Goal: Task Accomplishment & Management: Use online tool/utility

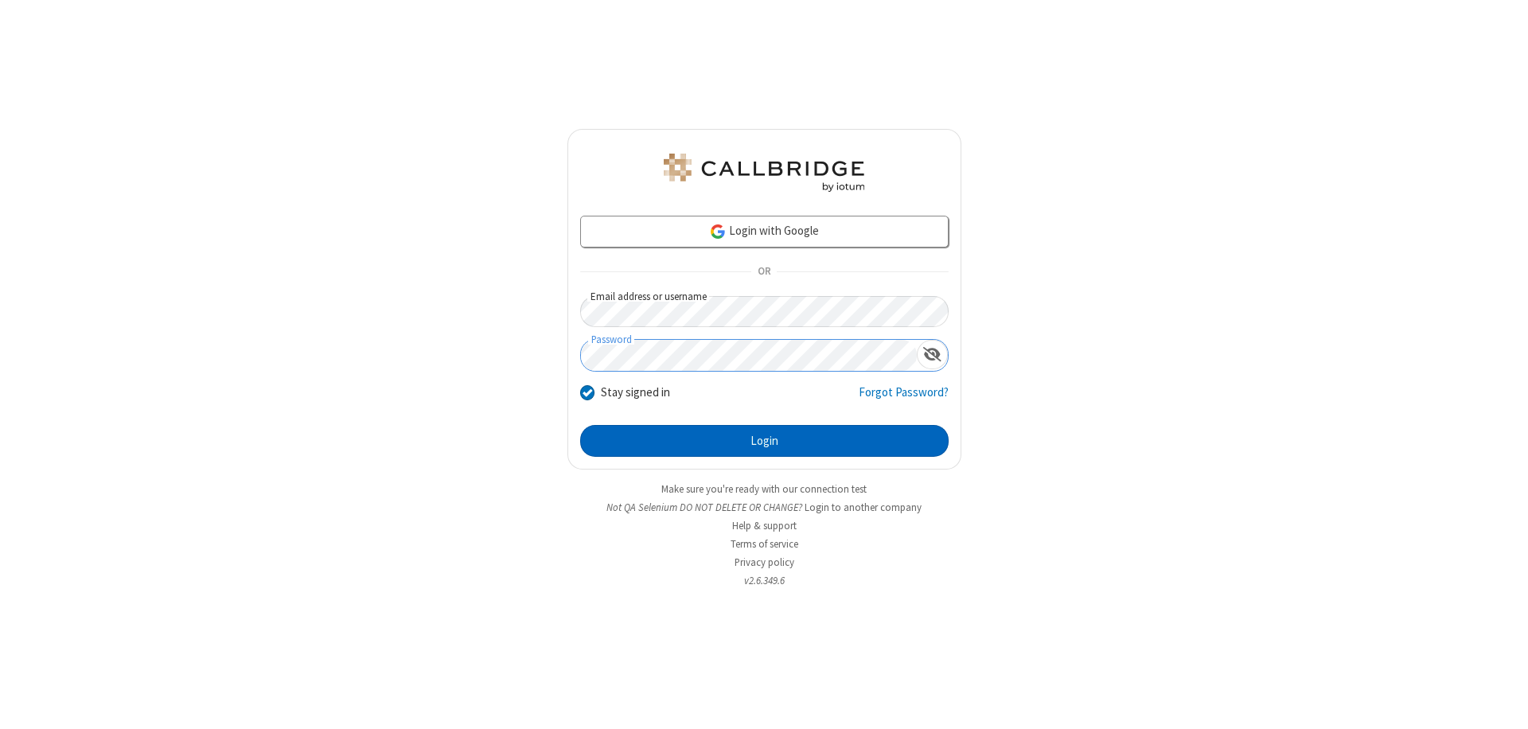
click at [764, 441] on button "Login" at bounding box center [764, 441] width 368 height 32
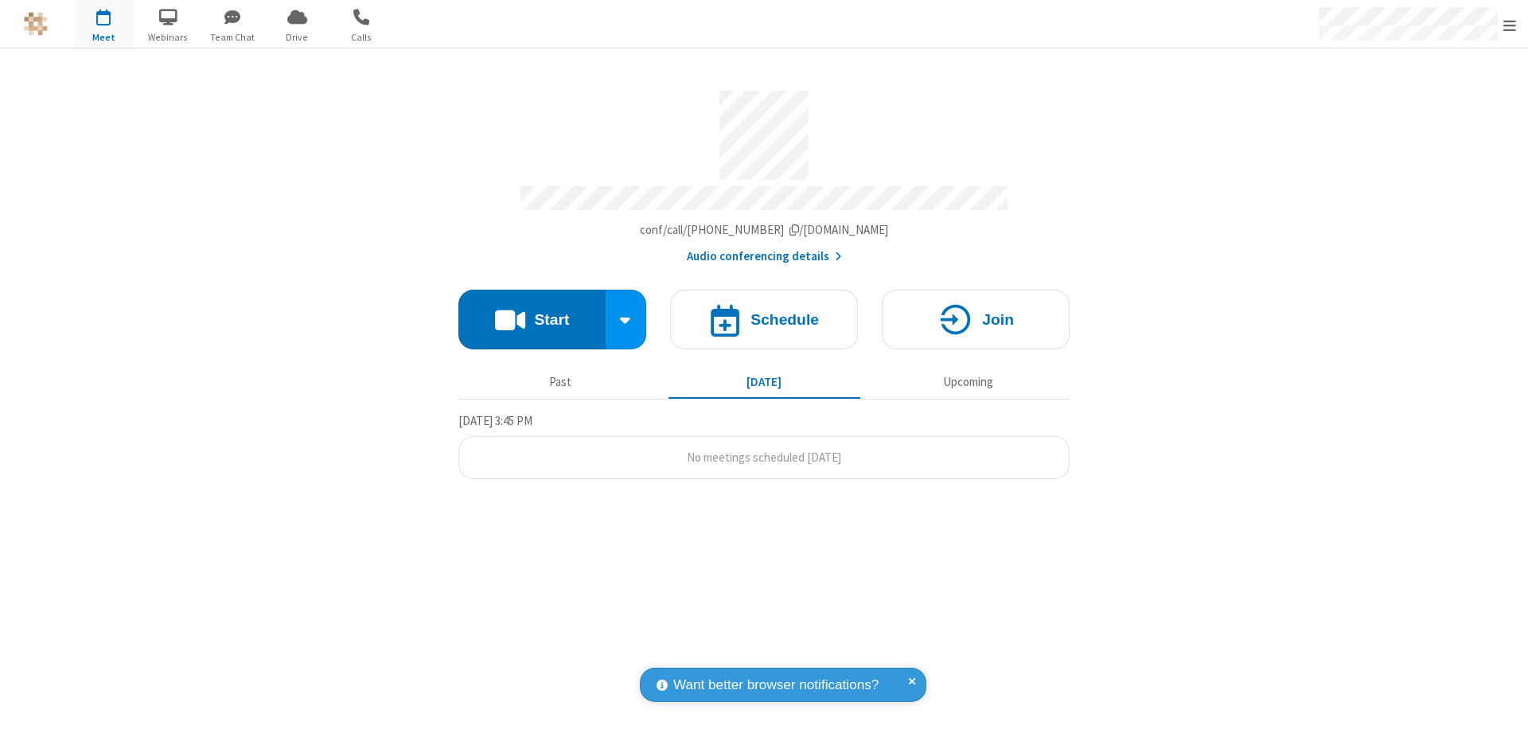
click at [532, 312] on button "Start" at bounding box center [531, 320] width 147 height 60
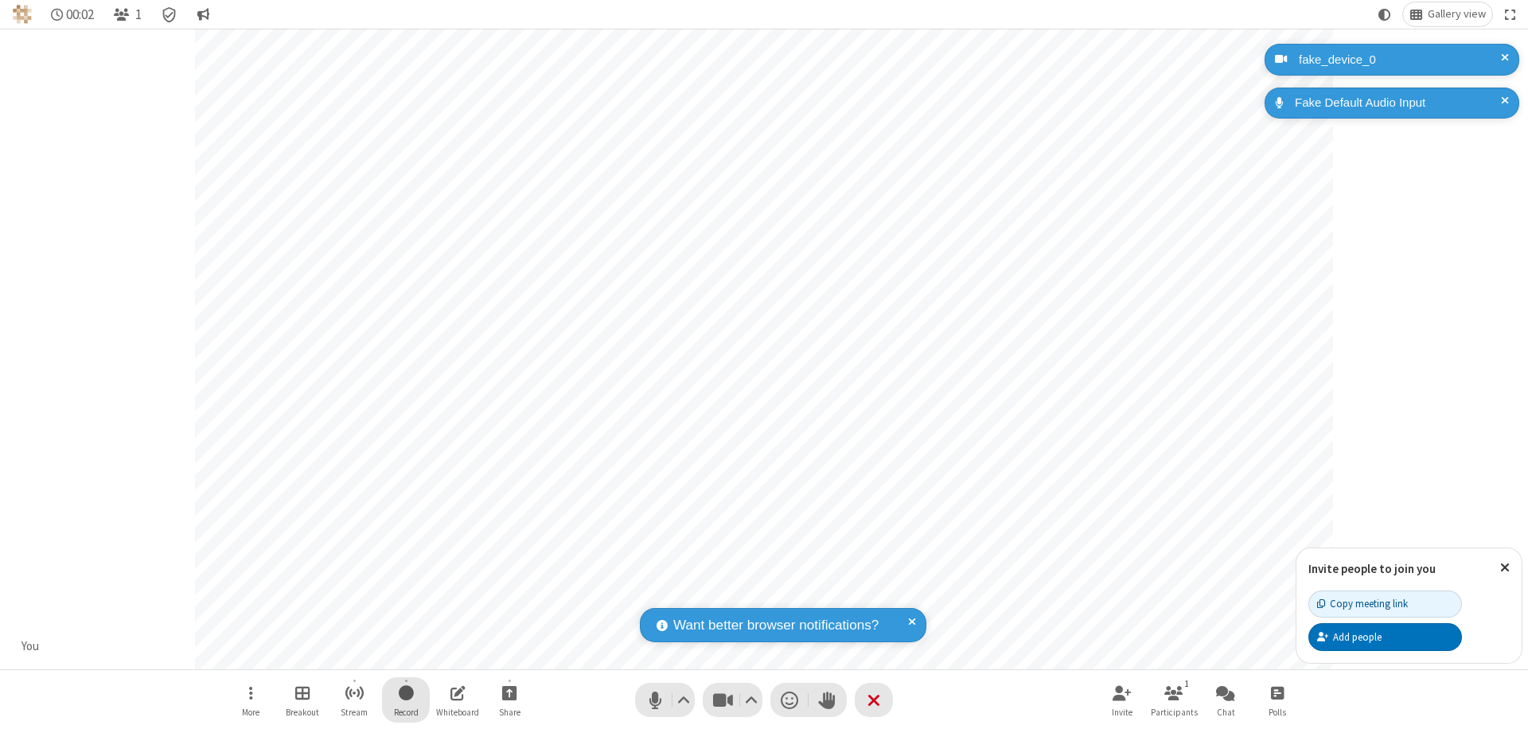
click at [406, 699] on span "Start recording" at bounding box center [406, 693] width 15 height 20
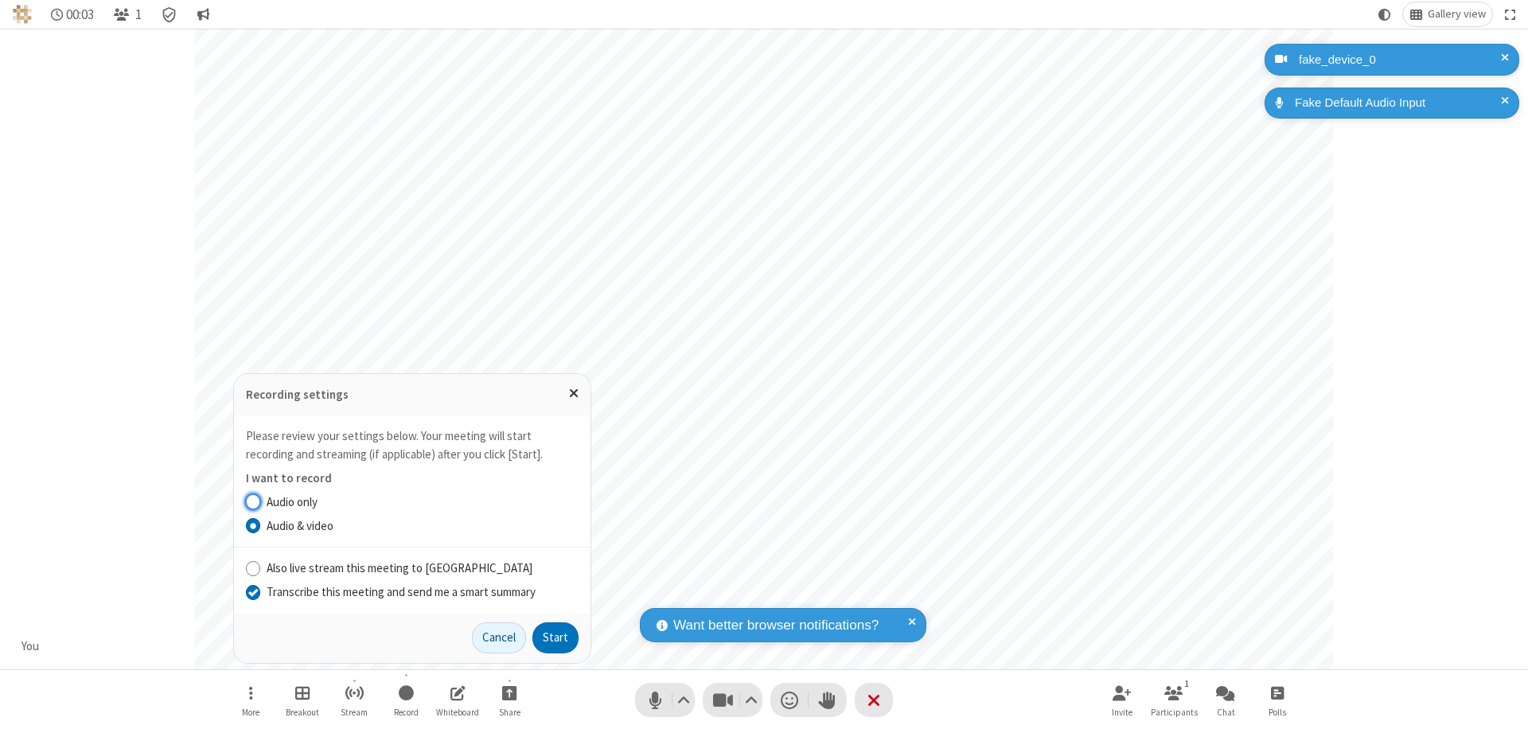
click at [252, 591] on input "Transcribe this meeting and send me a smart summary" at bounding box center [253, 591] width 15 height 17
click at [555, 637] on button "Start" at bounding box center [555, 638] width 46 height 32
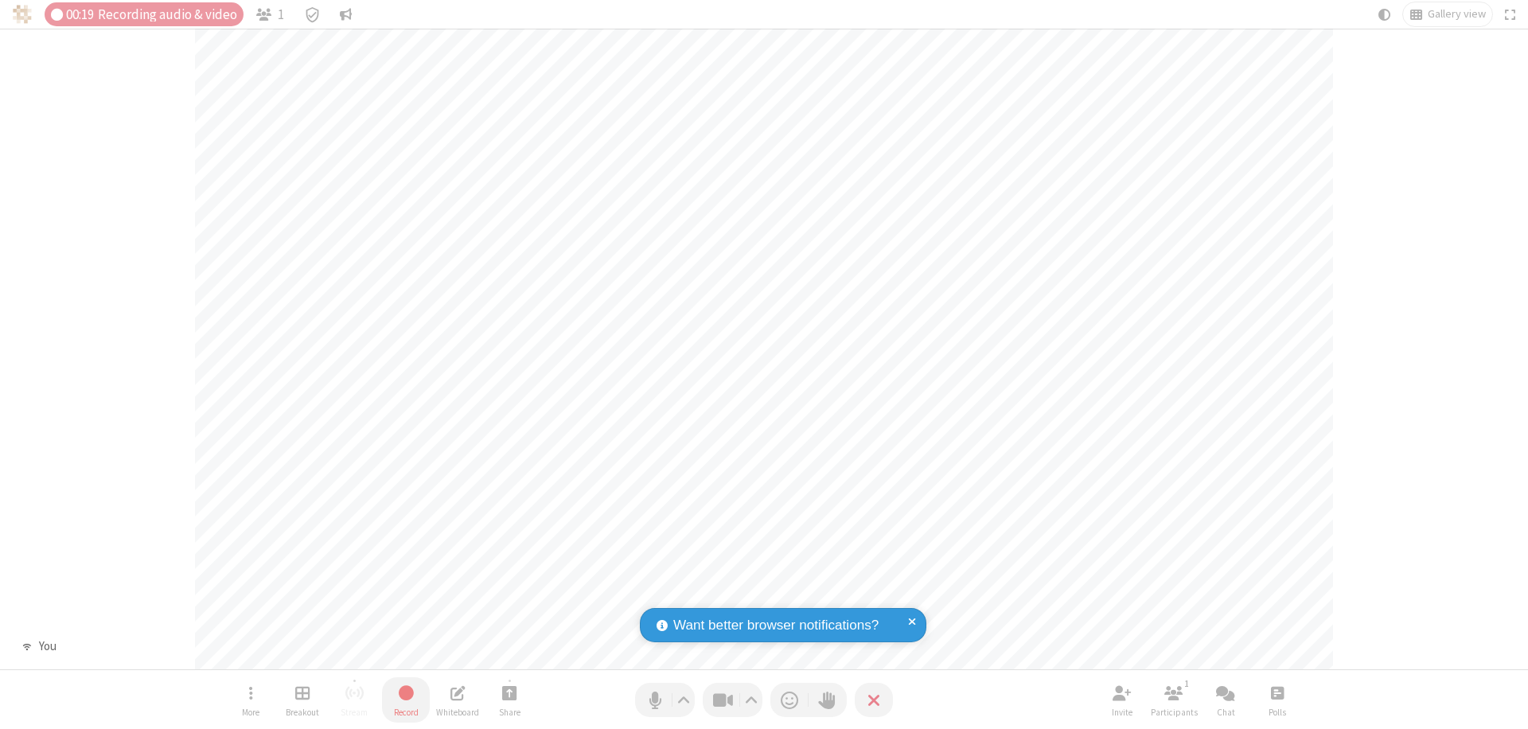
click at [406, 699] on span "Stop recording" at bounding box center [406, 693] width 18 height 20
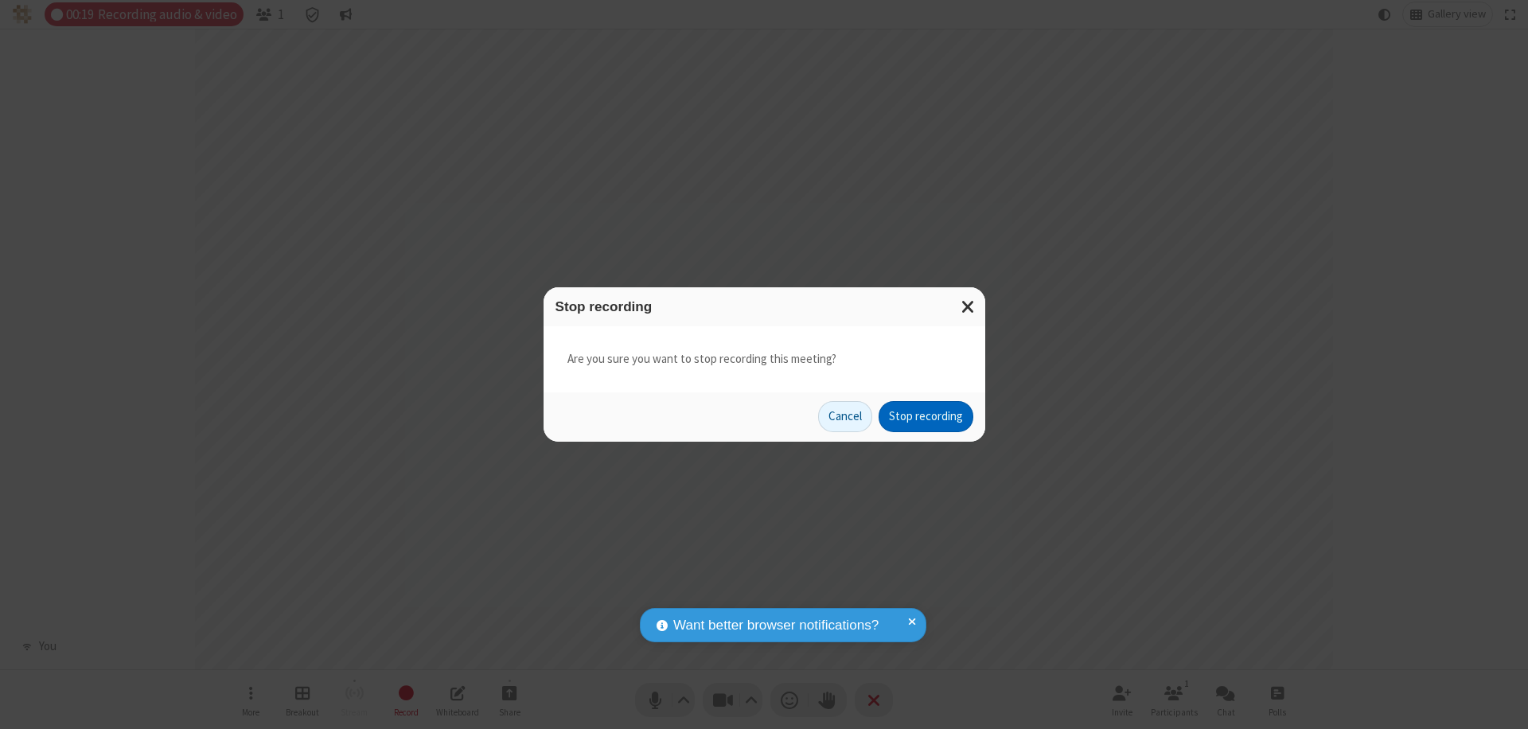
click at [925, 416] on button "Stop recording" at bounding box center [925, 417] width 95 height 32
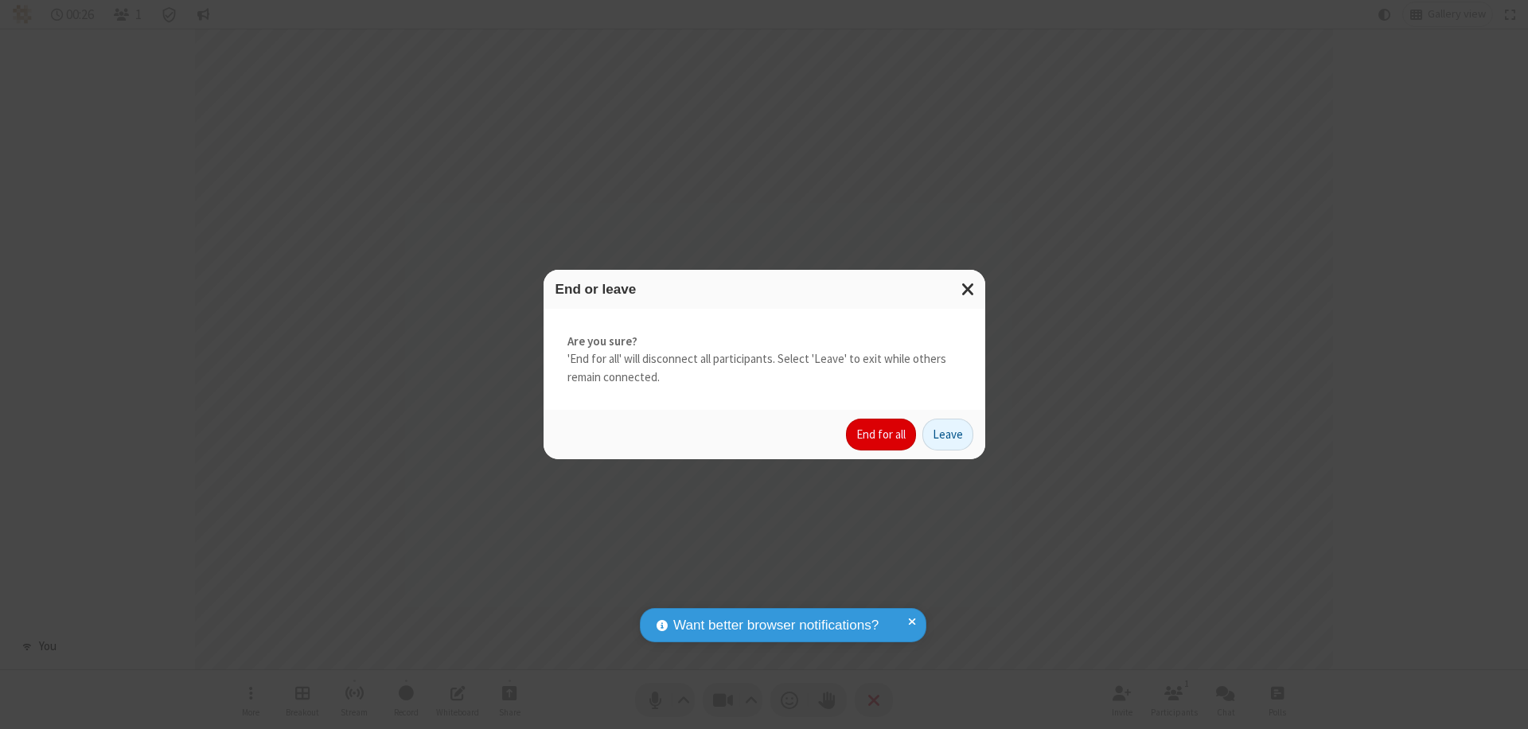
click at [882, 434] on button "End for all" at bounding box center [881, 435] width 70 height 32
